Goal: Contribute content

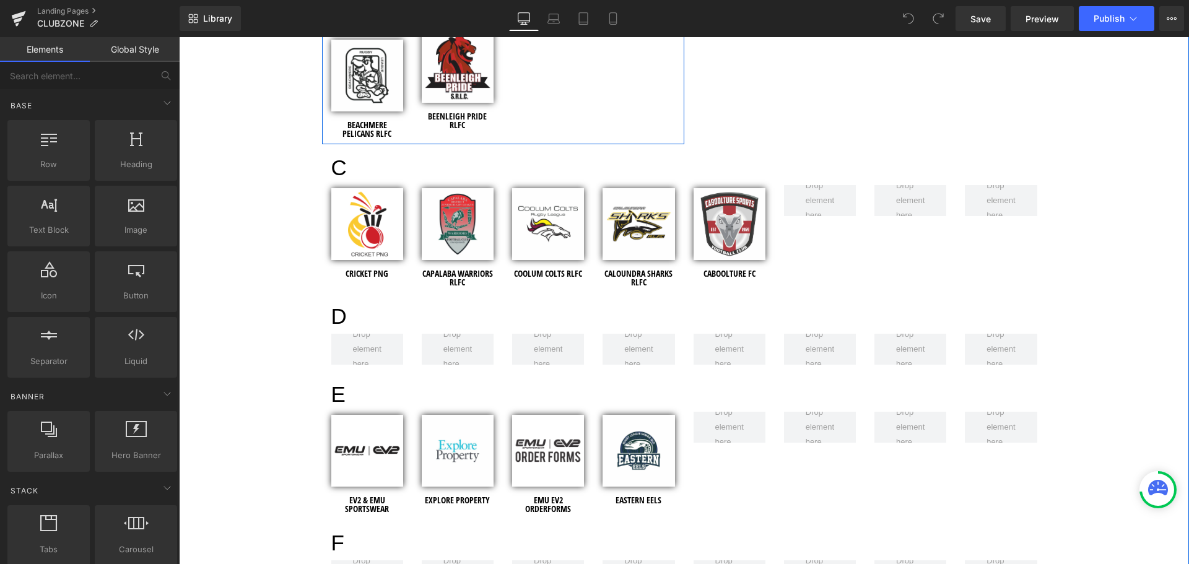
scroll to position [743, 0]
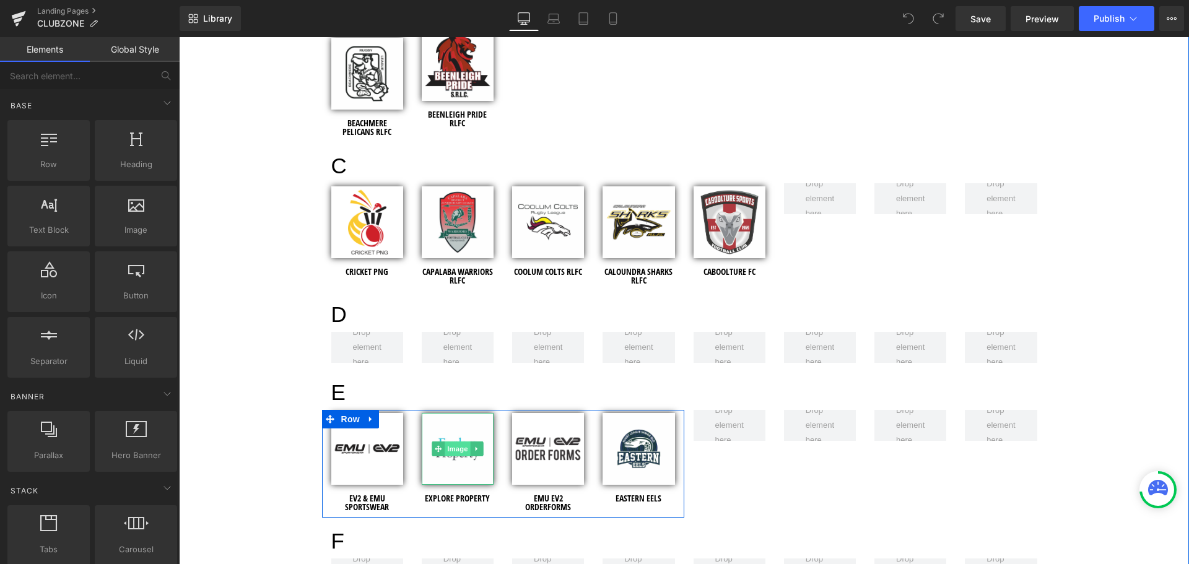
click at [452, 443] on span "Image" at bounding box center [458, 449] width 26 height 15
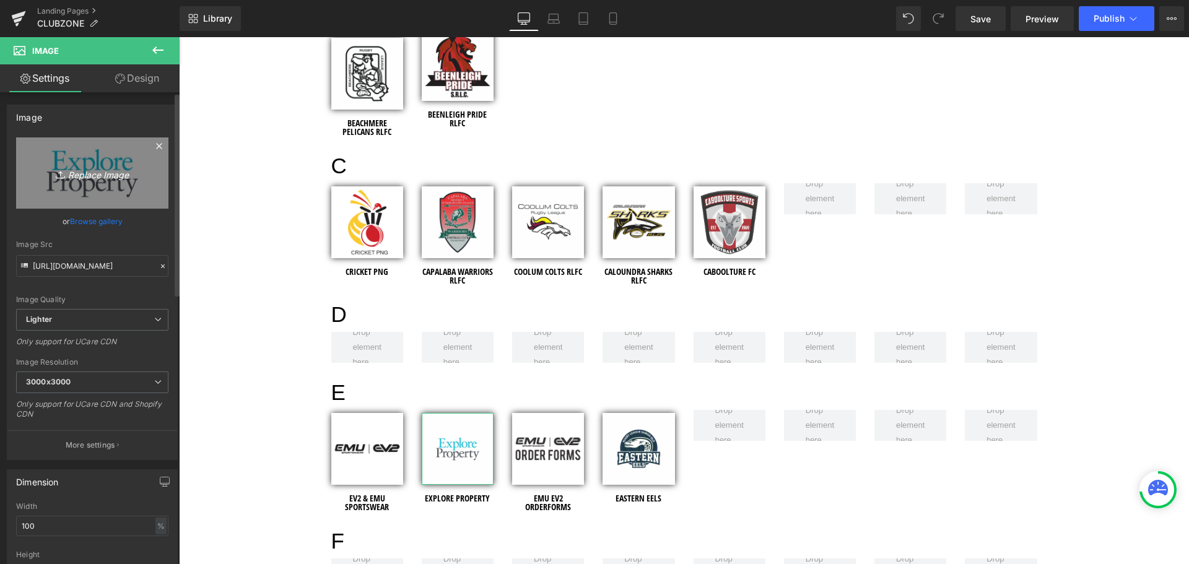
click at [88, 175] on icon "Replace Image" at bounding box center [92, 172] width 99 height 15
type input "C:\fakepath\Explore Property - Clubzone Images - Logo - Artwork - 2025.png"
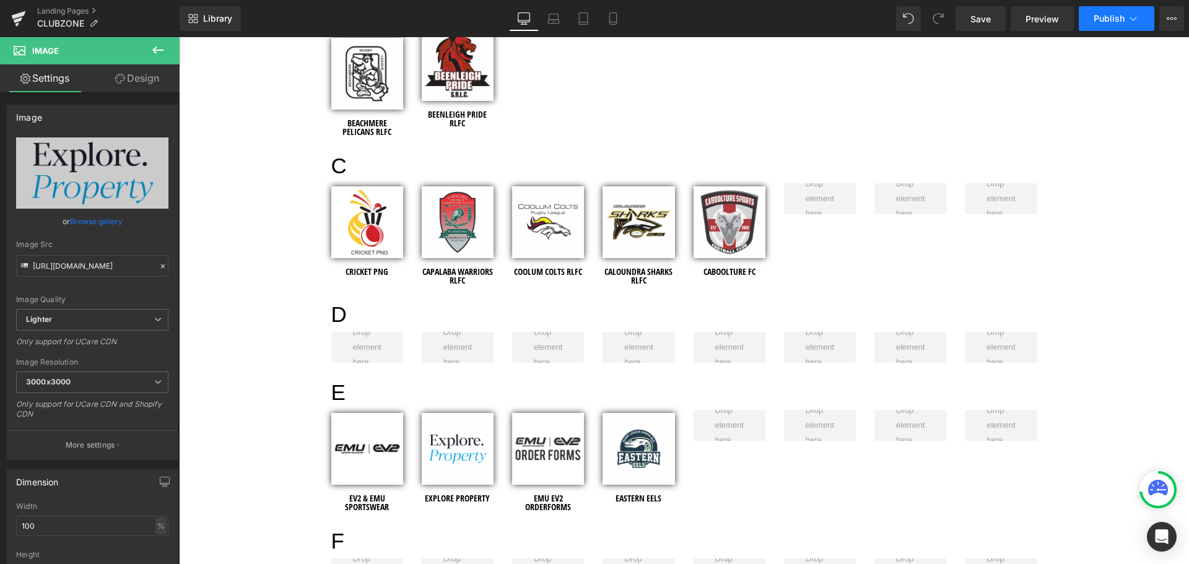
click at [1110, 24] on button "Publish" at bounding box center [1117, 18] width 76 height 25
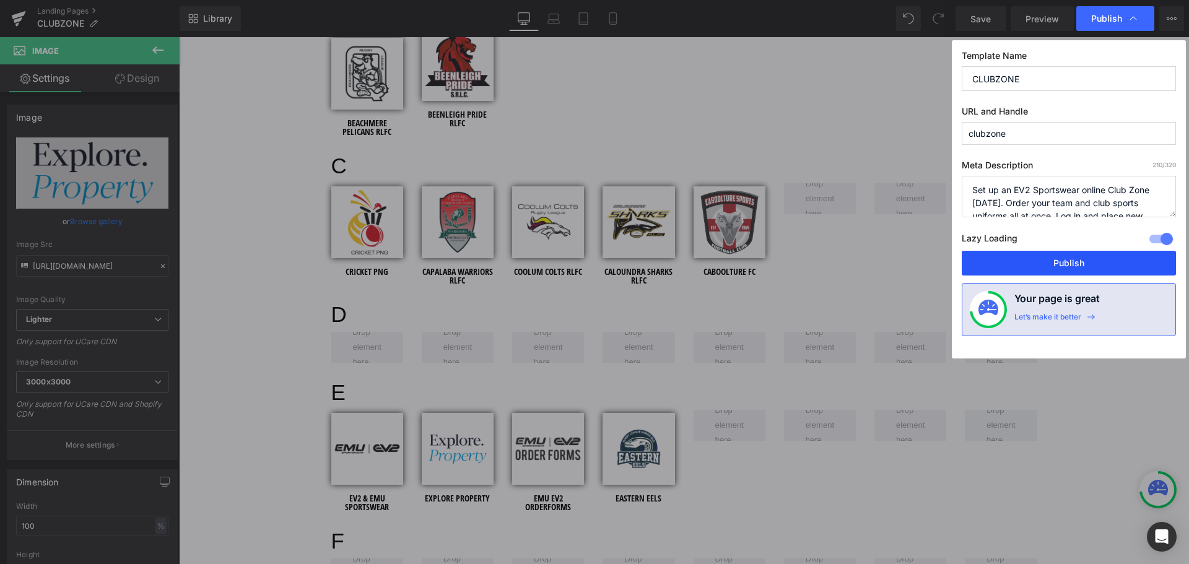
click at [1091, 256] on button "Publish" at bounding box center [1069, 263] width 214 height 25
